Goal: Information Seeking & Learning: Check status

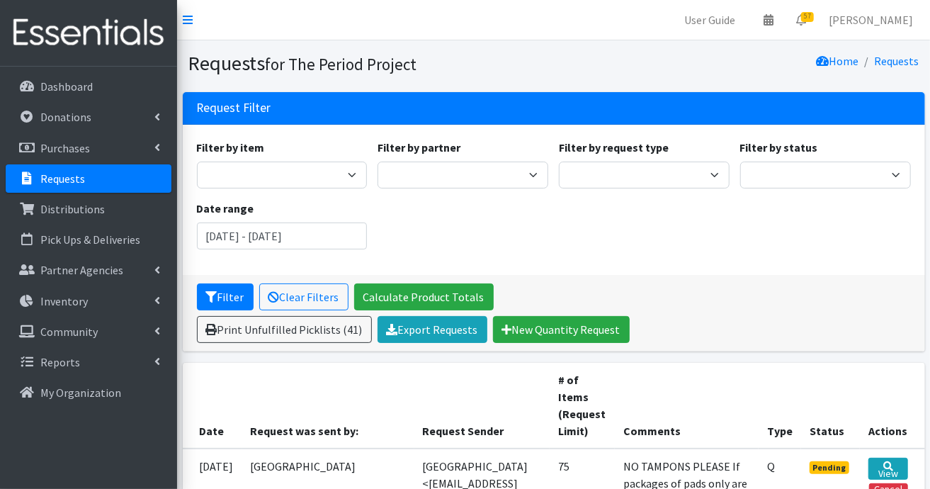
click at [87, 179] on link "Requests" at bounding box center [89, 178] width 166 height 28
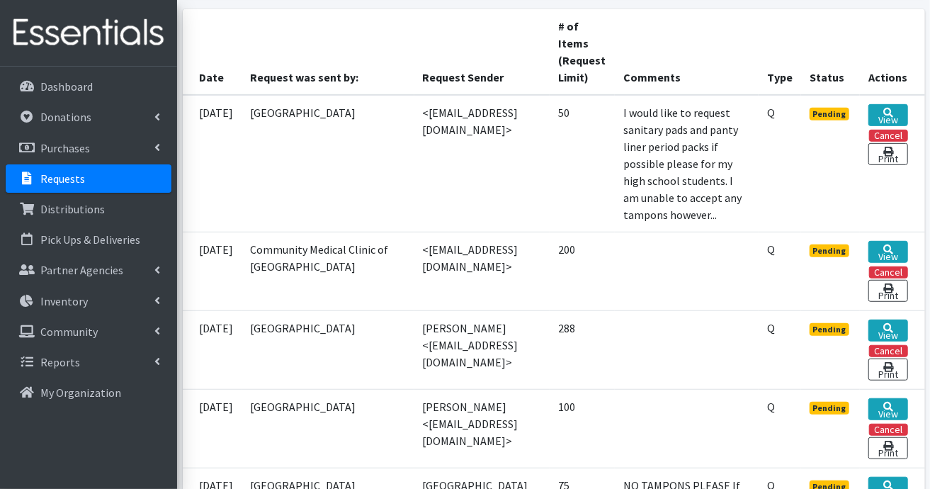
scroll to position [354, 0]
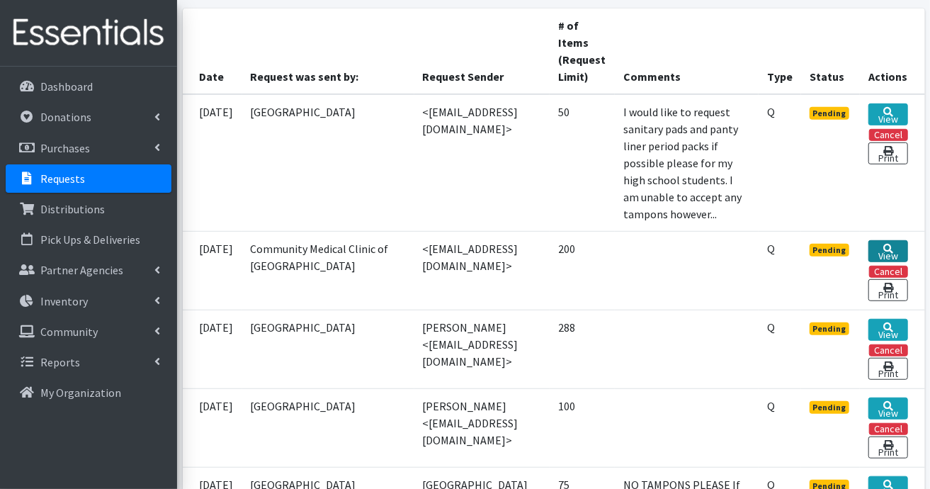
click at [877, 262] on link "View" at bounding box center [888, 251] width 39 height 22
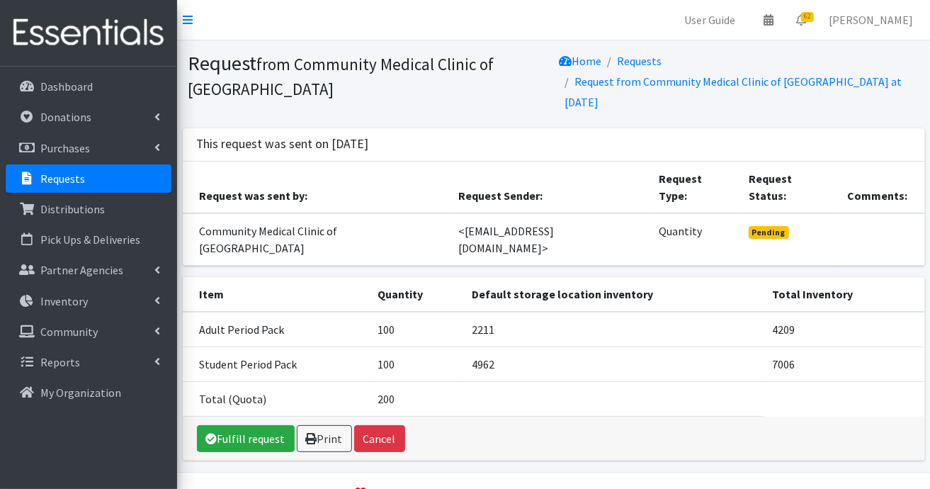
click at [118, 181] on link "Requests" at bounding box center [89, 178] width 166 height 28
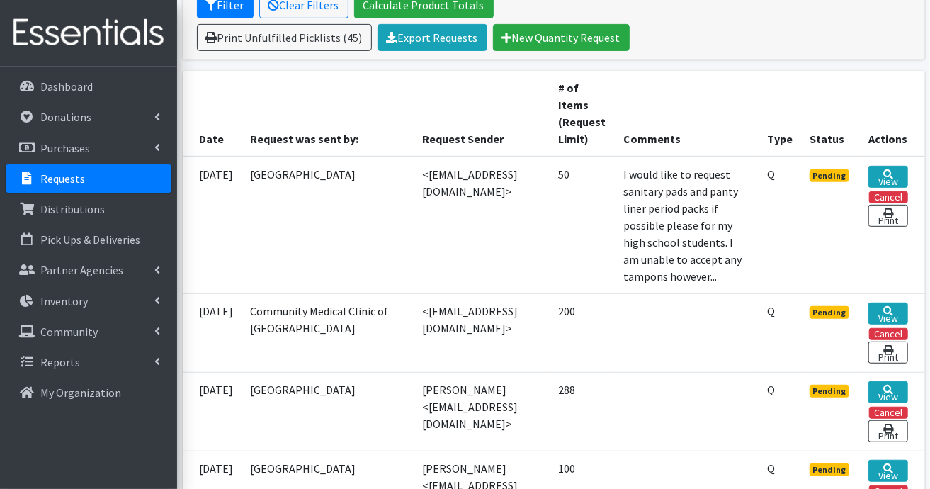
scroll to position [425, 0]
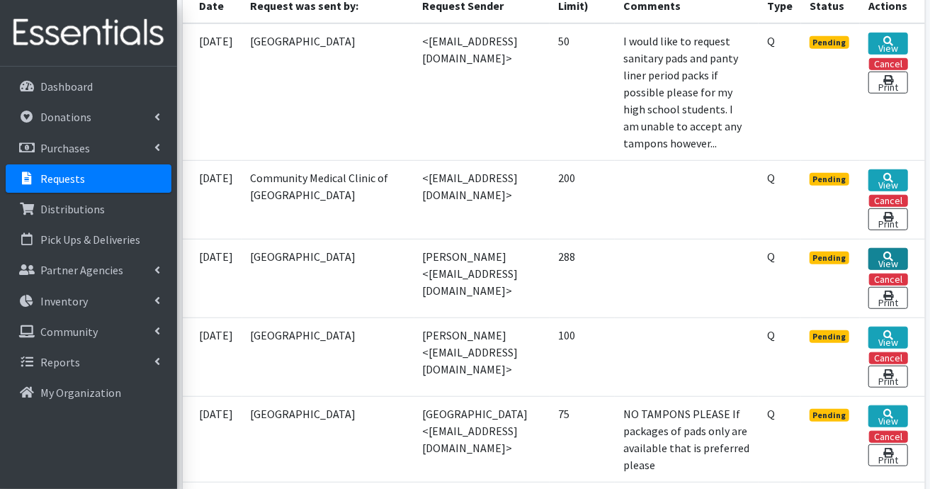
click at [890, 270] on link "View" at bounding box center [888, 259] width 39 height 22
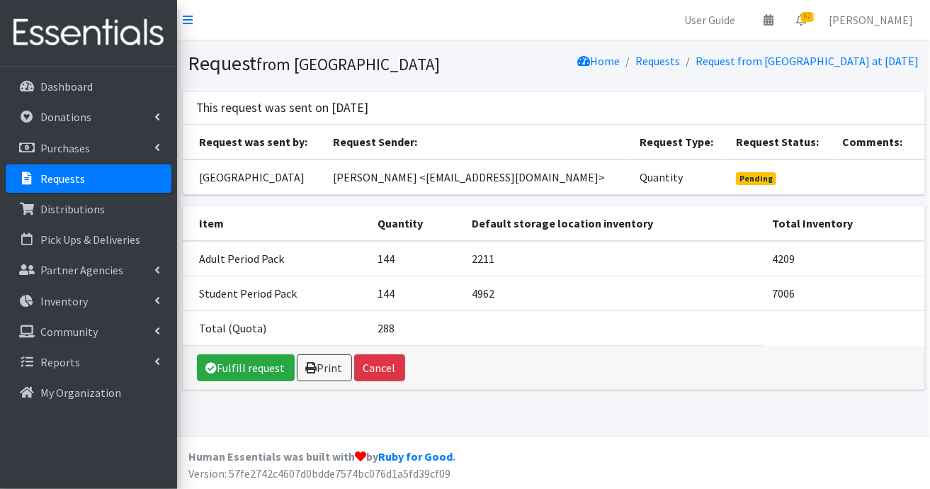
click at [138, 177] on link "Requests" at bounding box center [89, 178] width 166 height 28
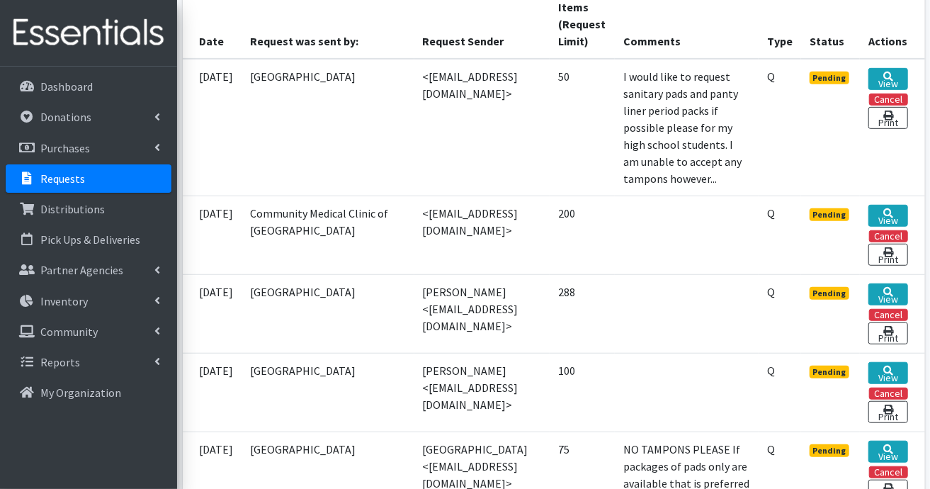
scroll to position [496, 0]
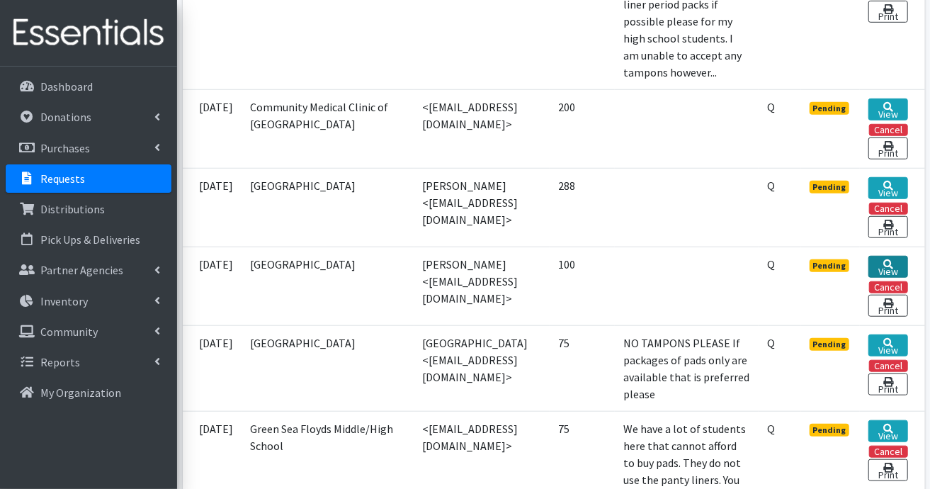
click at [881, 278] on link "View" at bounding box center [888, 267] width 39 height 22
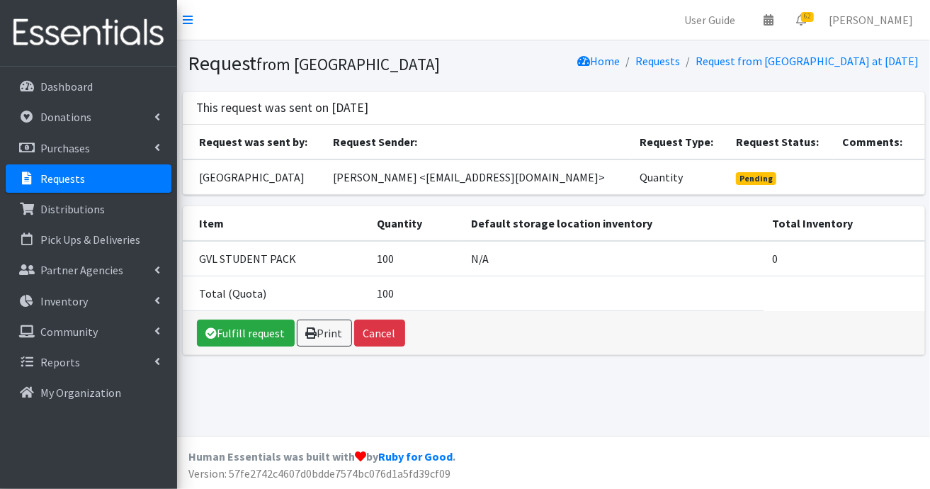
click at [71, 177] on p "Requests" at bounding box center [62, 178] width 45 height 14
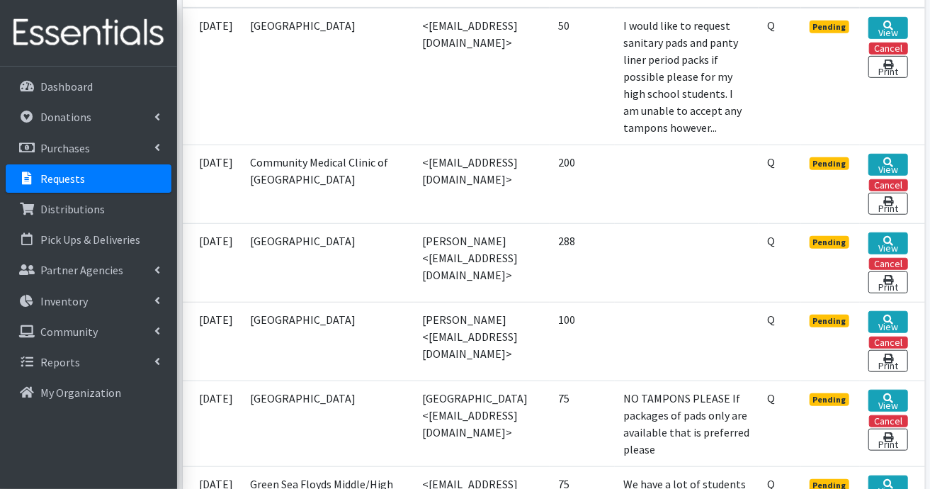
scroll to position [496, 0]
